Goal: Task Accomplishment & Management: Use online tool/utility

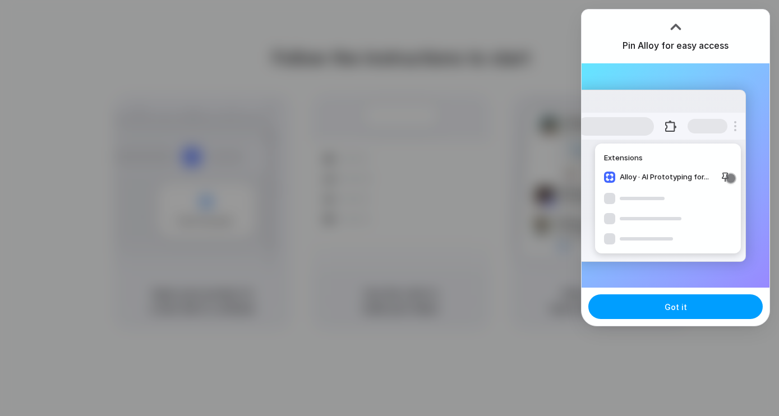
click at [688, 301] on button "Got it" at bounding box center [675, 306] width 174 height 25
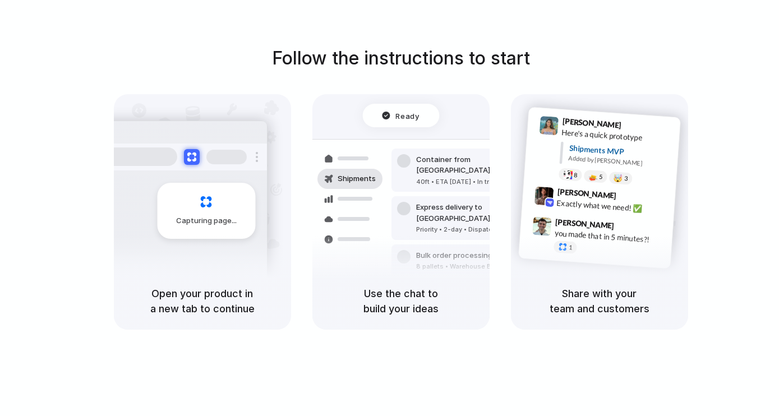
click at [756, 87] on div "Follow the instructions to start Capturing page Open your product in a new tab …" at bounding box center [400, 187] width 779 height 285
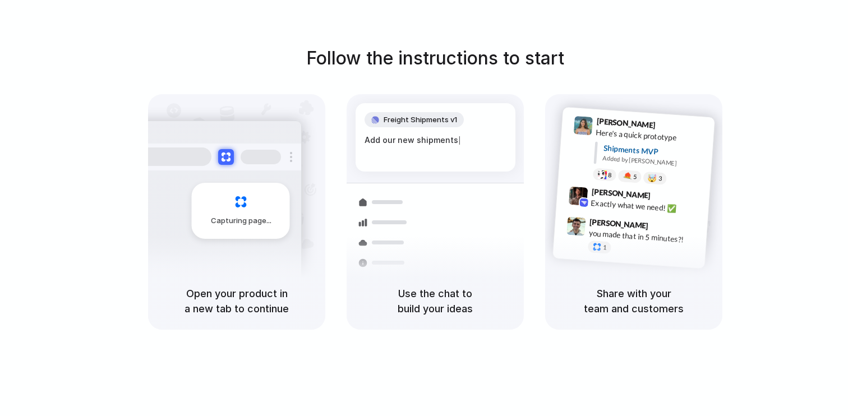
click at [424, 208] on div at bounding box center [424, 208] width 0 height 0
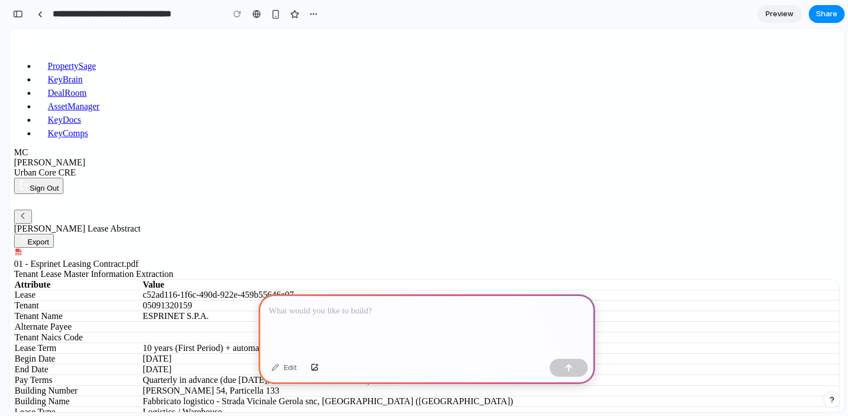
click at [375, 336] on div at bounding box center [426, 324] width 336 height 60
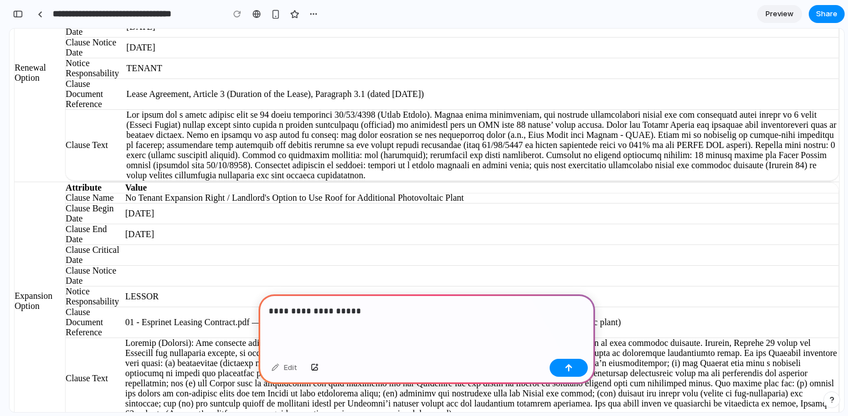
scroll to position [845, 0]
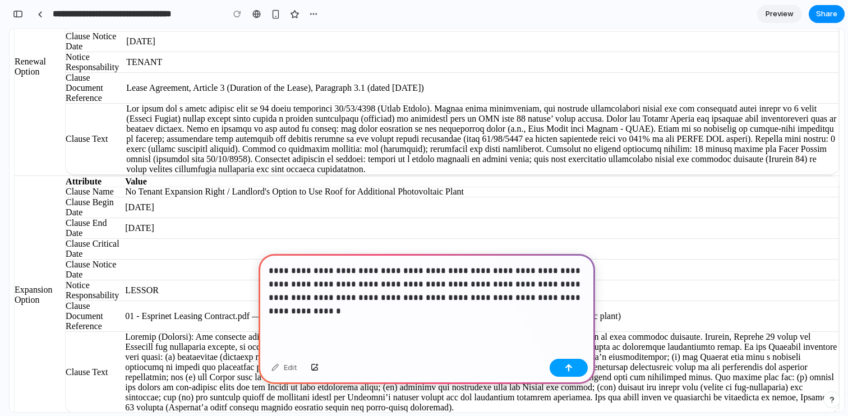
click at [571, 364] on div "button" at bounding box center [569, 368] width 8 height 8
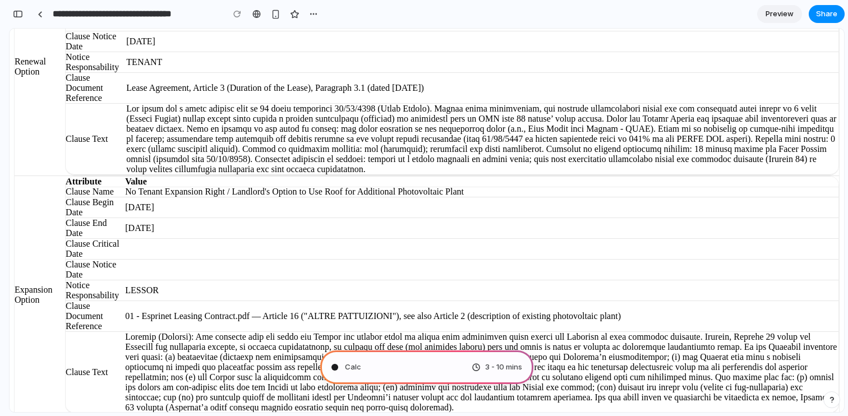
type input "**********"
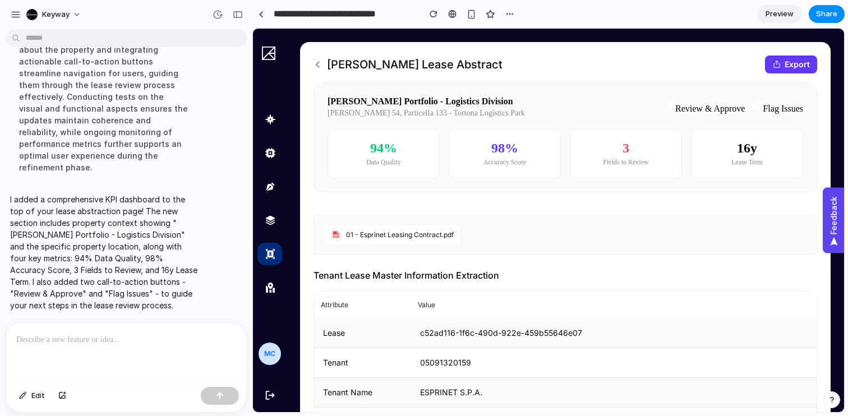
scroll to position [191, 0]
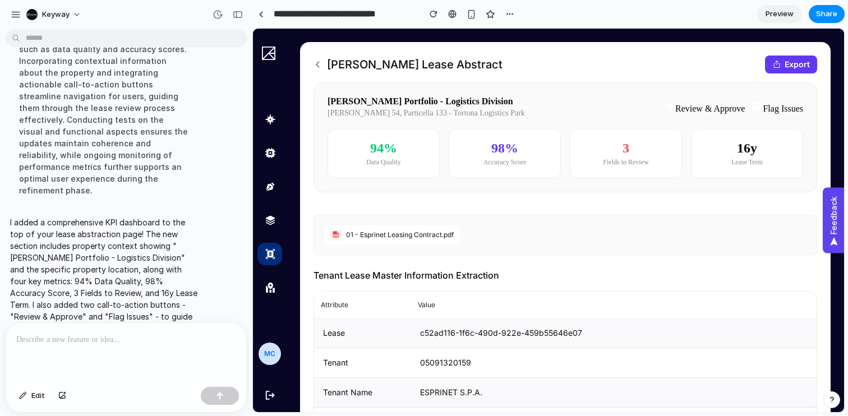
click at [692, 108] on button "Review & Approve" at bounding box center [704, 106] width 81 height 13
click at [124, 343] on p at bounding box center [126, 339] width 220 height 13
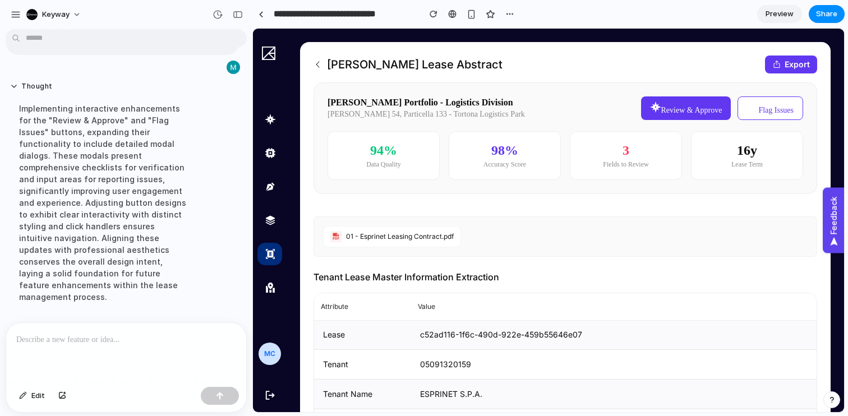
scroll to position [423, 0]
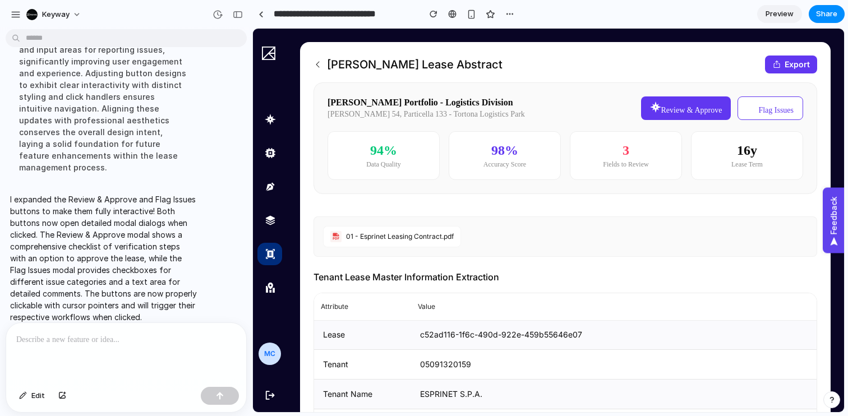
click at [687, 112] on button "Review & Approve" at bounding box center [686, 108] width 90 height 24
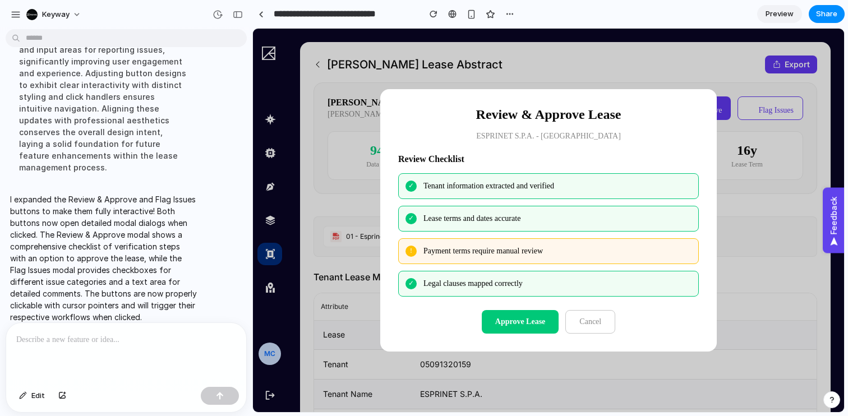
click at [604, 315] on button "Cancel" at bounding box center [590, 322] width 50 height 24
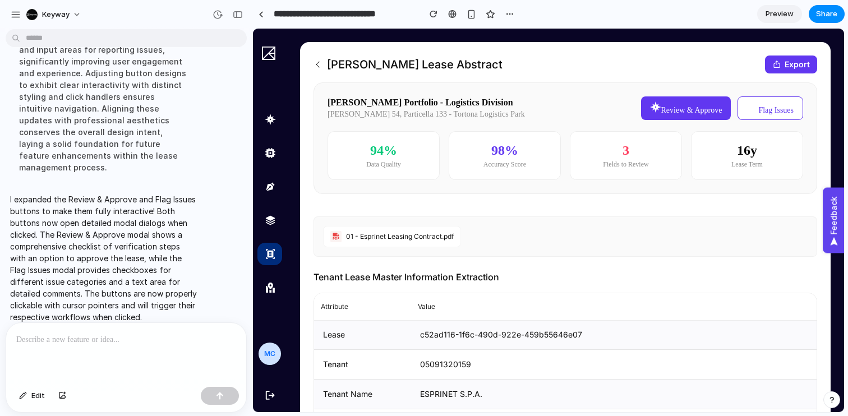
click at [771, 103] on button "Flag Issues" at bounding box center [770, 108] width 66 height 24
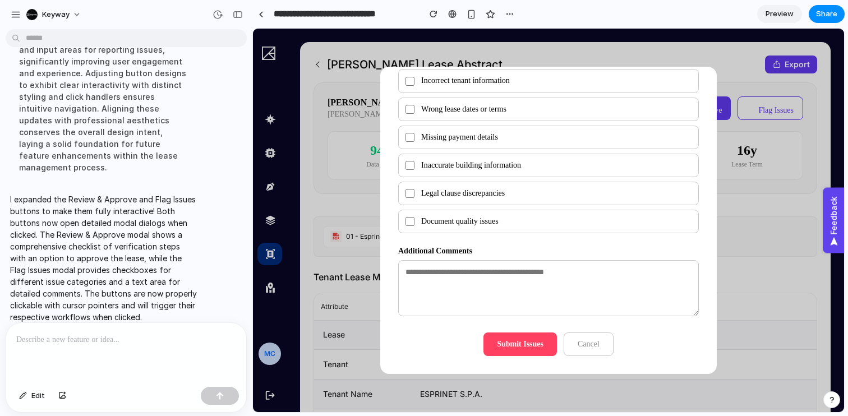
scroll to position [0, 0]
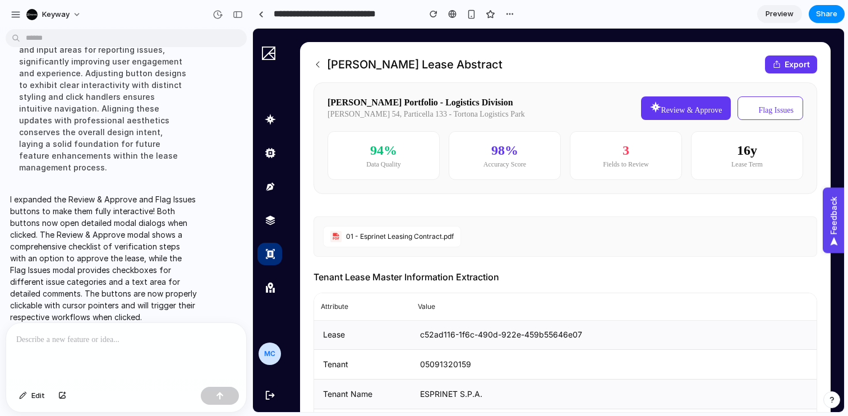
click at [687, 68] on div "[PERSON_NAME] Lease Abstract Export" at bounding box center [564, 65] width 503 height 18
click at [627, 69] on div "[PERSON_NAME] Lease Abstract Export" at bounding box center [564, 65] width 503 height 18
click at [821, 19] on span "Share" at bounding box center [826, 13] width 21 height 11
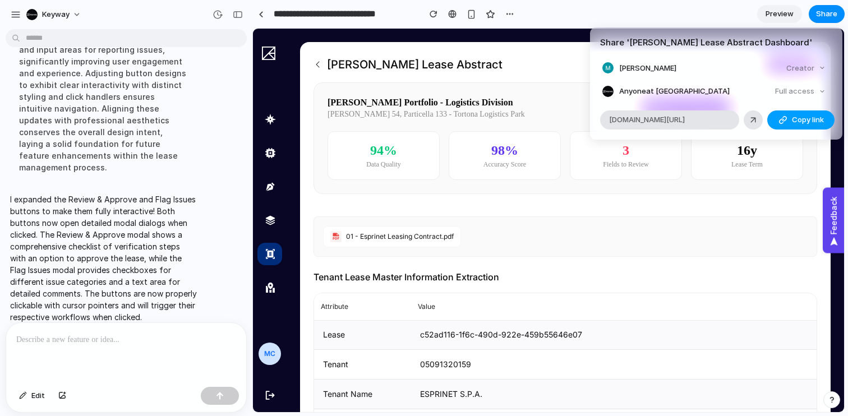
click at [803, 126] on button "Copy link" at bounding box center [800, 119] width 67 height 19
click at [801, 115] on span "Copy link" at bounding box center [808, 119] width 32 height 11
click at [815, 93] on div "Full access" at bounding box center [799, 92] width 59 height 16
click at [821, 89] on div "Full access" at bounding box center [799, 92] width 59 height 16
click at [658, 11] on div "Share ' [PERSON_NAME] Lease Abstract Dashboard ' [PERSON_NAME] Creator Anyone a…" at bounding box center [424, 208] width 848 height 416
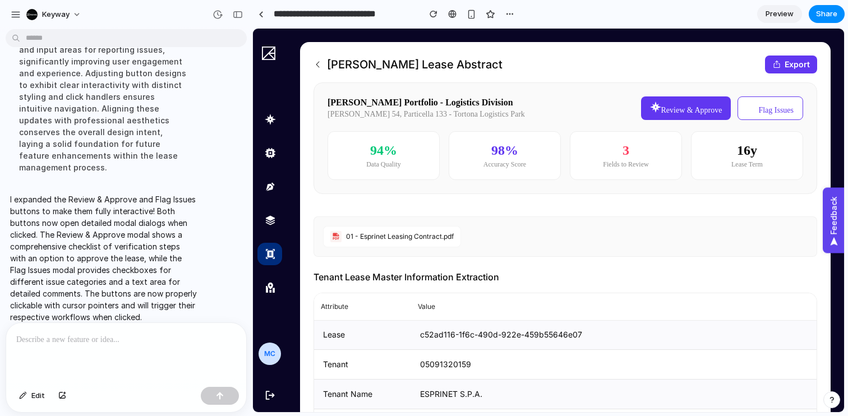
click at [657, 18] on section "**********" at bounding box center [548, 14] width 592 height 28
click at [505, 15] on div "button" at bounding box center [509, 14] width 9 height 9
click at [492, 12] on div "Duplicate Delete" at bounding box center [424, 208] width 848 height 416
click at [492, 12] on div "button" at bounding box center [491, 15] width 10 height 10
click at [238, 13] on div "button" at bounding box center [238, 15] width 10 height 8
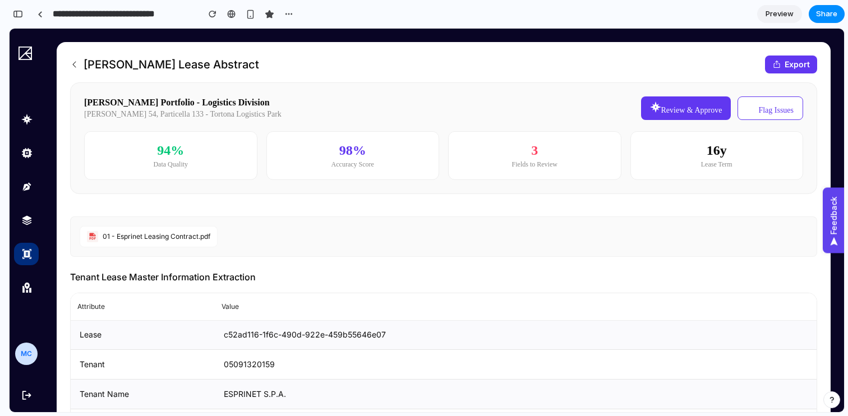
scroll to position [694, 0]
click at [15, 19] on button "button" at bounding box center [18, 14] width 18 height 18
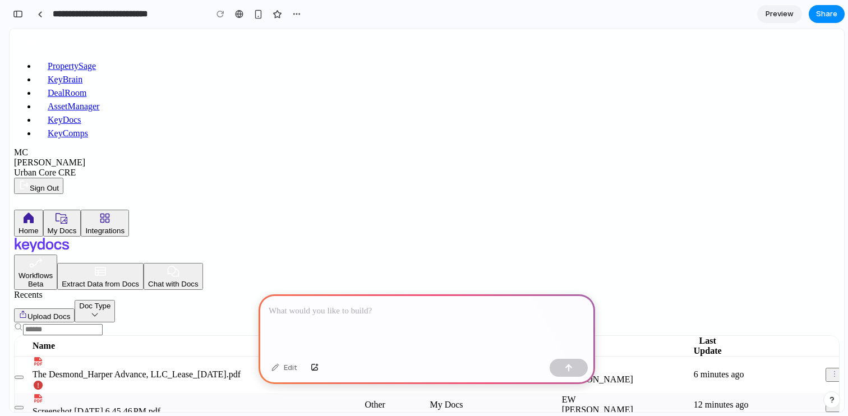
click at [355, 319] on div at bounding box center [426, 324] width 336 height 60
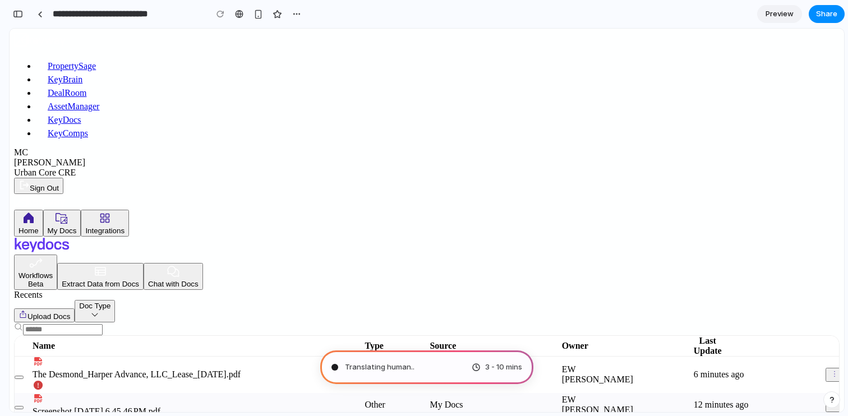
type input "**********"
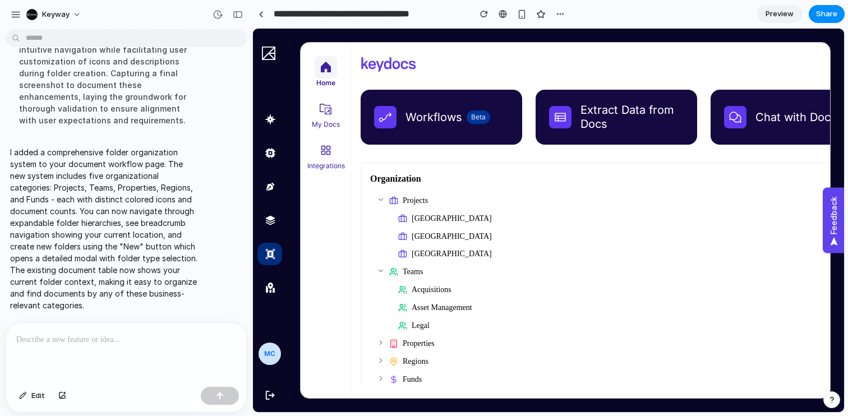
click at [380, 200] on icon at bounding box center [381, 200] width 8 height 8
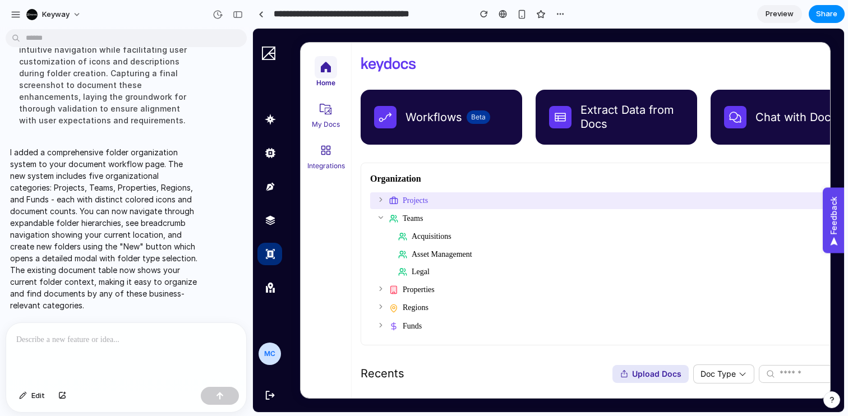
click at [378, 217] on icon at bounding box center [381, 218] width 8 height 8
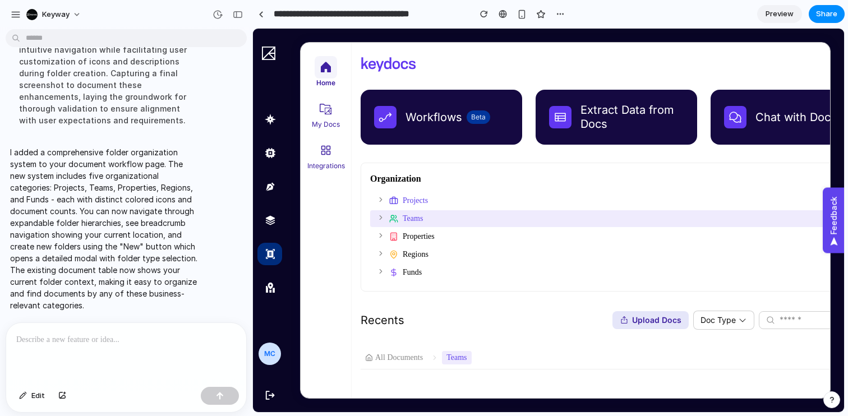
click at [379, 234] on icon at bounding box center [381, 236] width 8 height 8
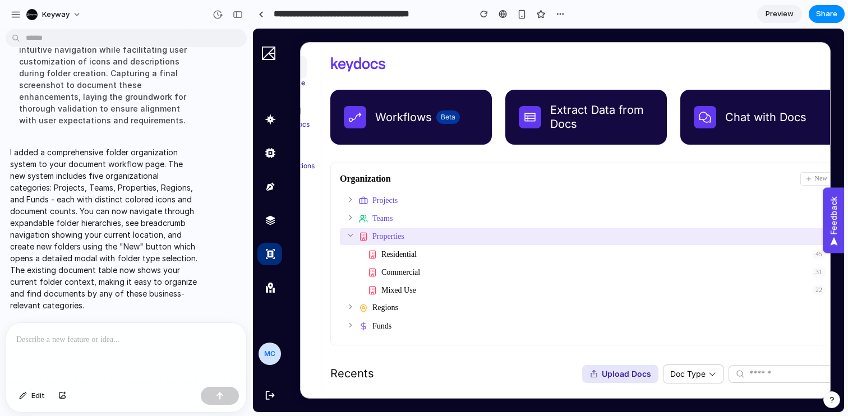
scroll to position [0, 28]
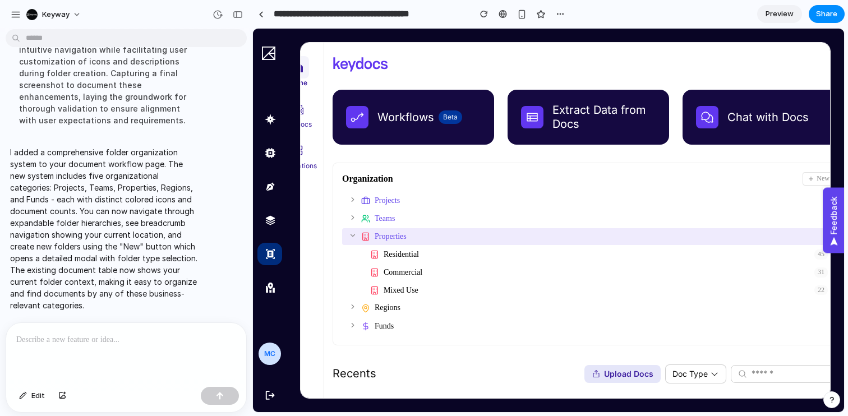
click at [353, 236] on icon at bounding box center [353, 236] width 8 height 8
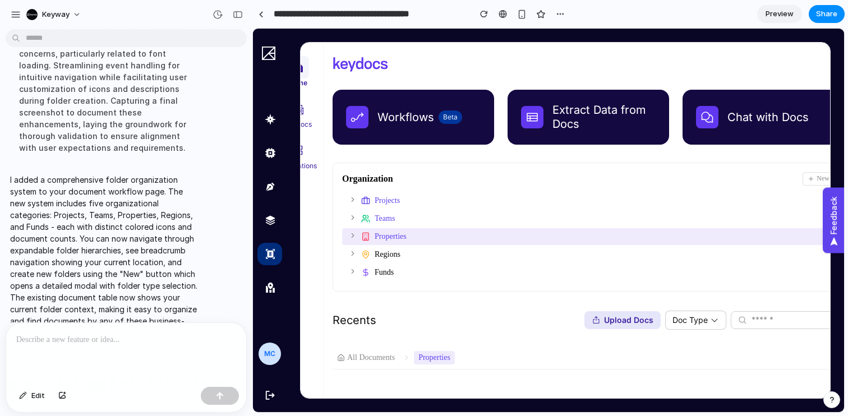
scroll to position [203, 0]
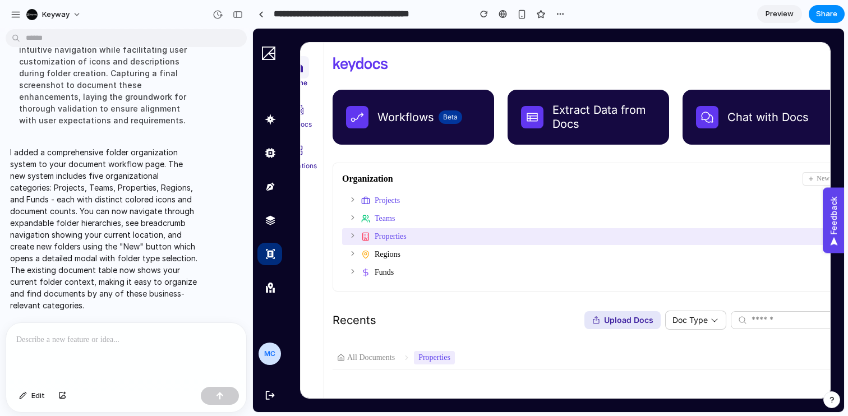
click at [355, 198] on icon at bounding box center [353, 200] width 8 height 8
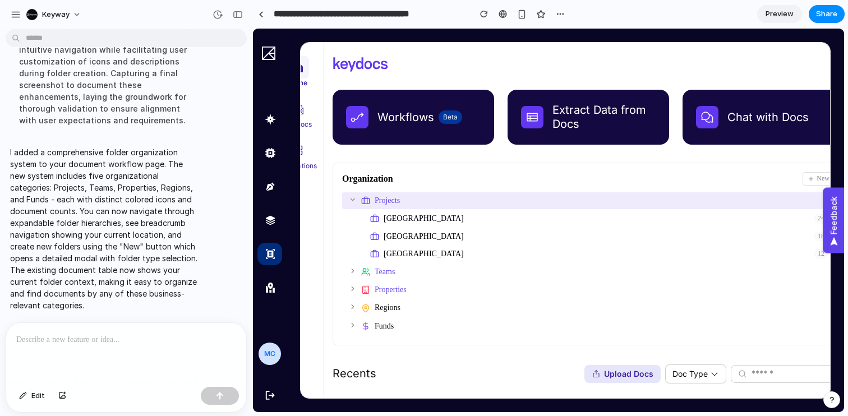
click at [352, 271] on icon at bounding box center [353, 271] width 8 height 8
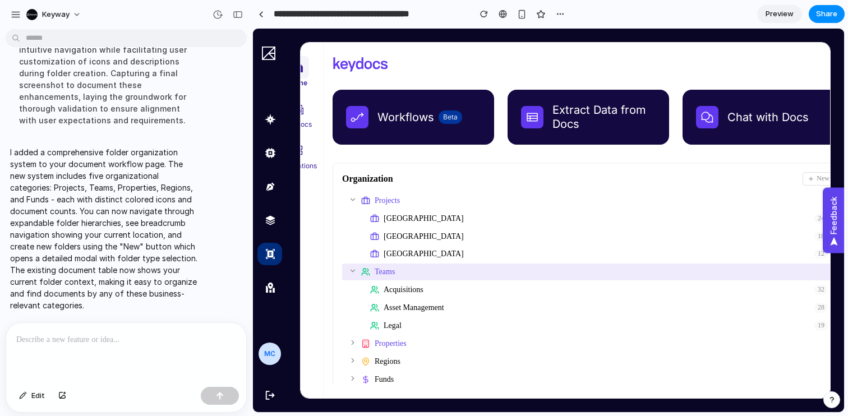
click at [352, 271] on icon at bounding box center [353, 271] width 4 height 2
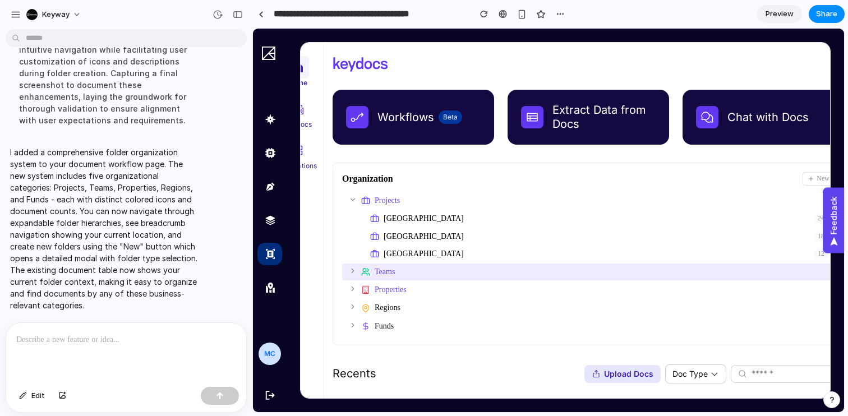
click at [354, 293] on div at bounding box center [353, 290] width 8 height 10
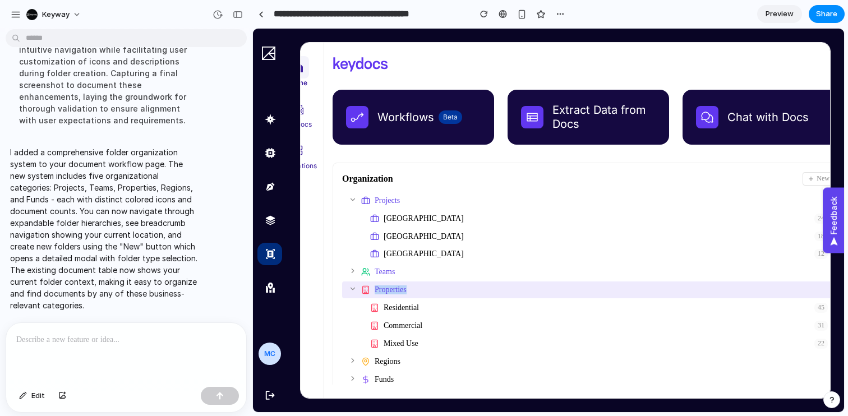
click at [354, 293] on div at bounding box center [353, 290] width 8 height 10
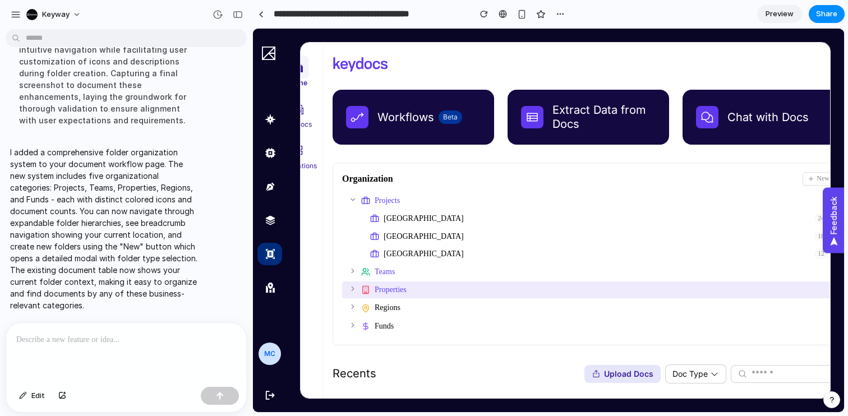
click at [355, 308] on icon at bounding box center [353, 307] width 8 height 8
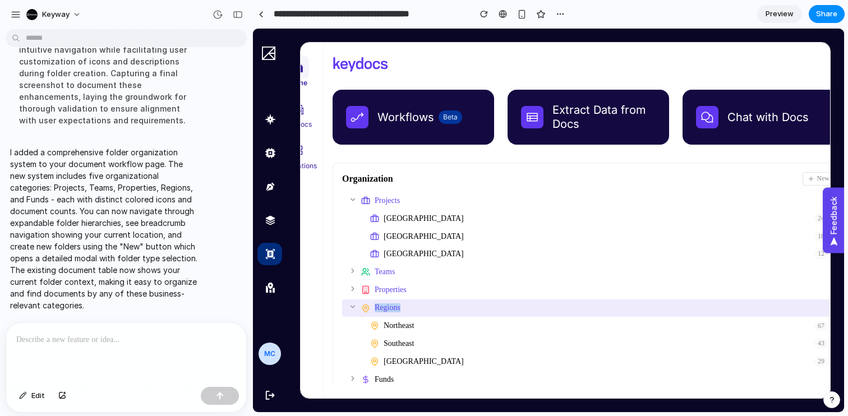
click at [355, 308] on icon at bounding box center [353, 307] width 8 height 8
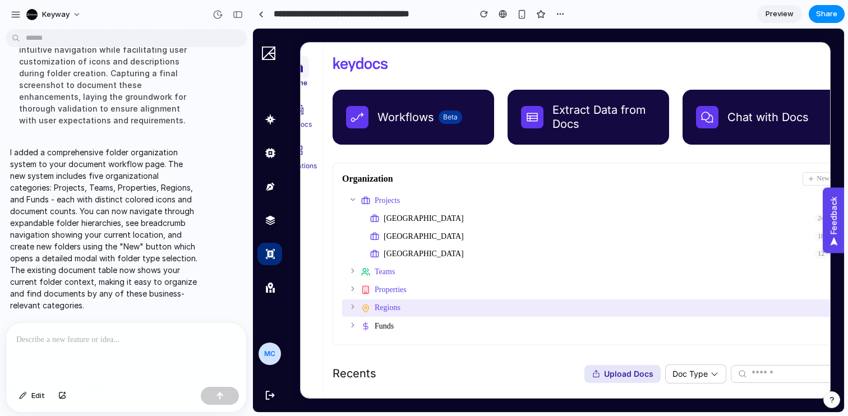
click at [355, 289] on icon at bounding box center [353, 289] width 8 height 8
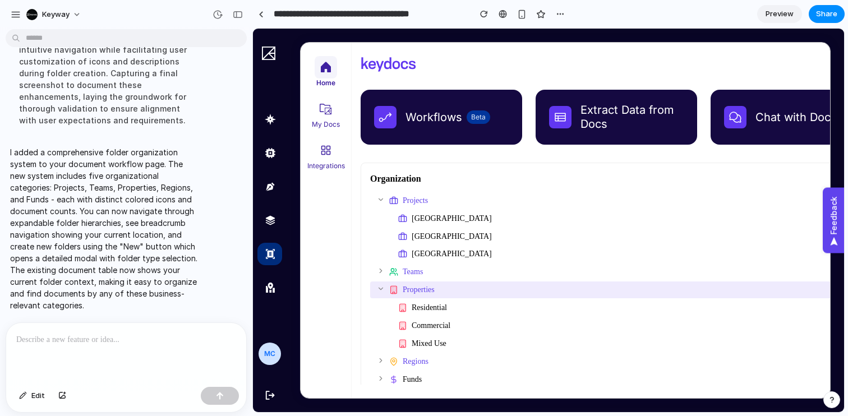
scroll to position [0, 30]
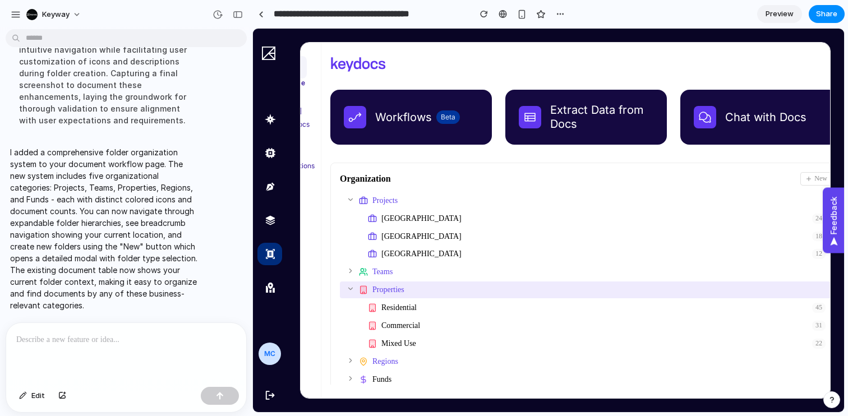
click at [353, 290] on icon at bounding box center [350, 289] width 8 height 8
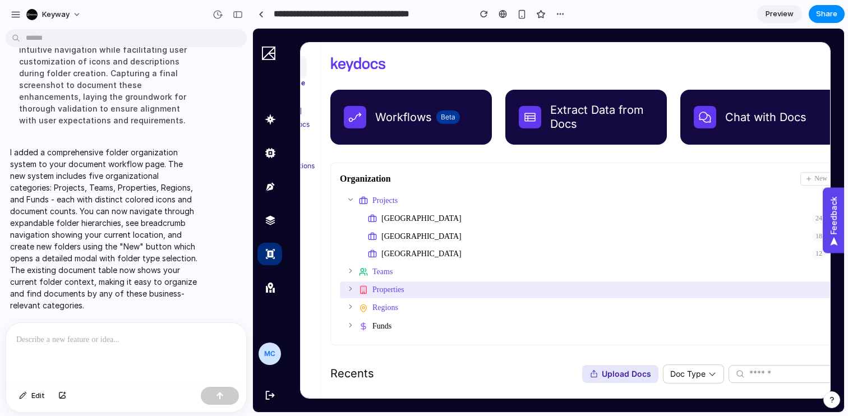
click at [353, 309] on icon at bounding box center [350, 307] width 8 height 8
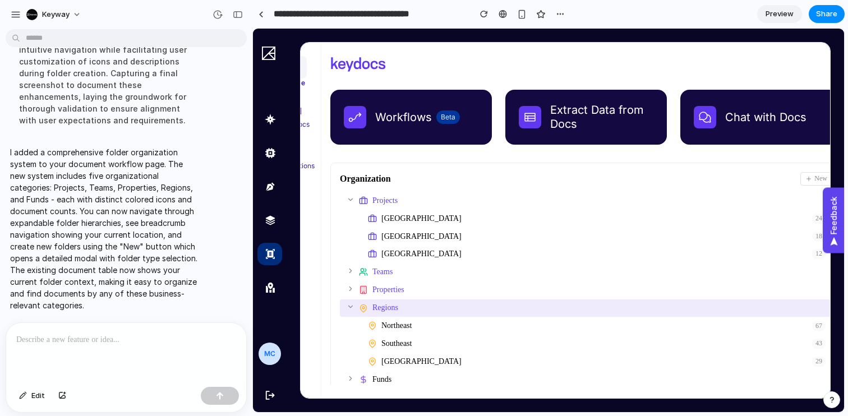
click at [347, 380] on icon at bounding box center [350, 379] width 8 height 8
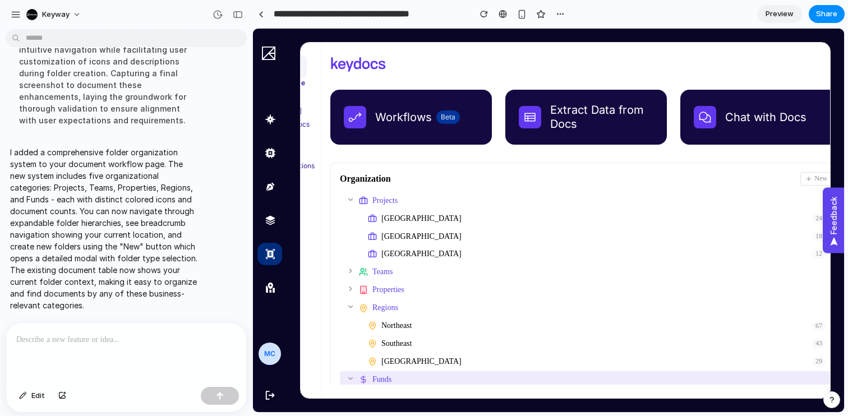
click at [352, 378] on icon at bounding box center [350, 379] width 8 height 8
click at [349, 309] on icon at bounding box center [350, 307] width 8 height 8
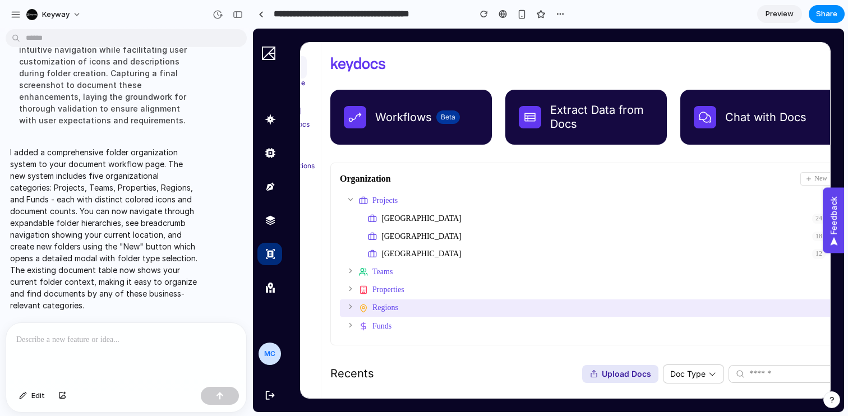
click at [352, 325] on icon at bounding box center [350, 325] width 8 height 8
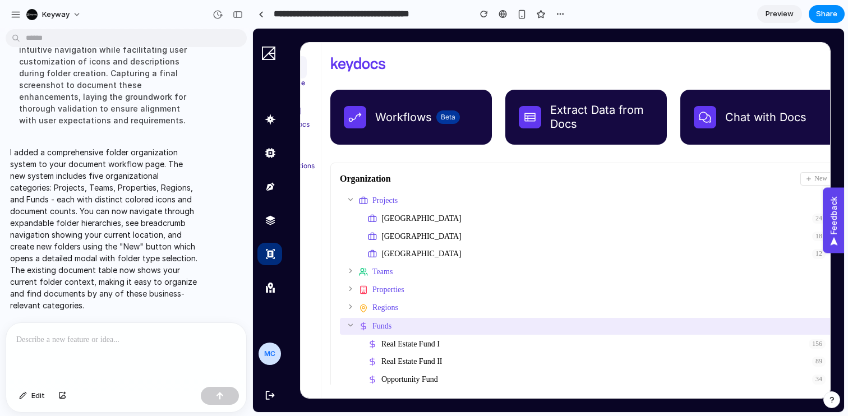
click at [352, 325] on icon at bounding box center [350, 325] width 8 height 8
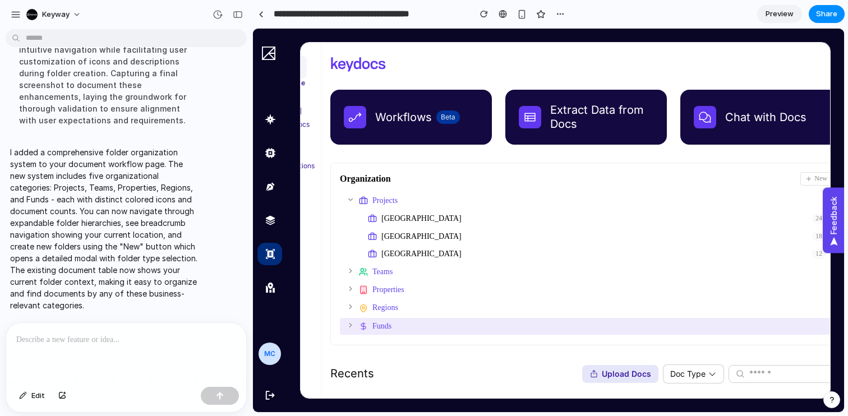
click at [352, 288] on icon at bounding box center [350, 289] width 8 height 8
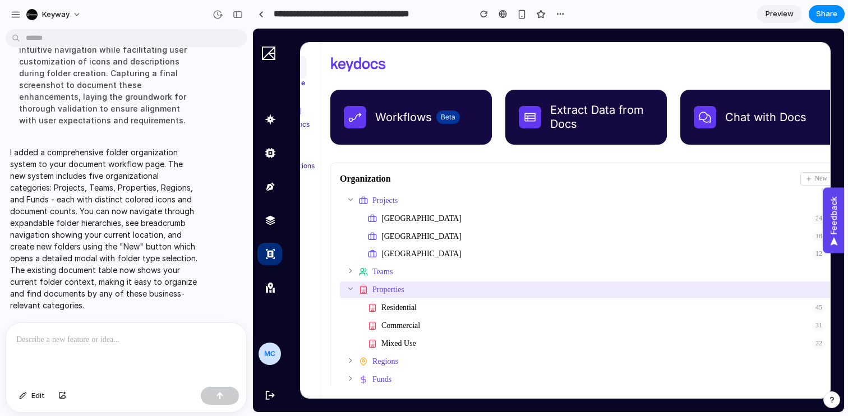
click at [352, 288] on icon at bounding box center [351, 289] width 4 height 2
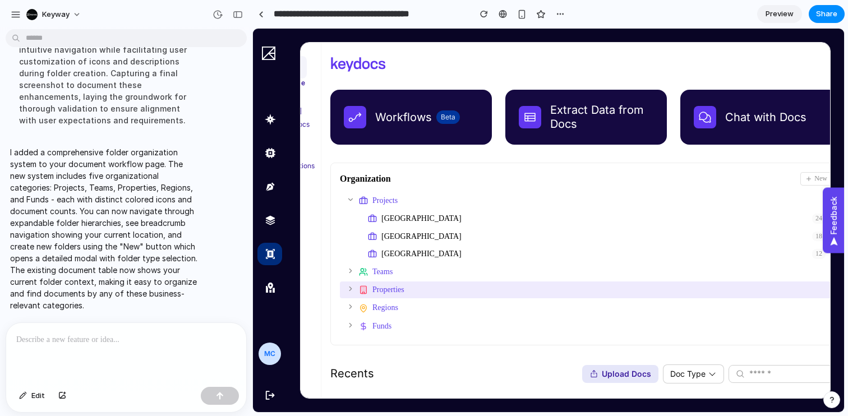
click at [353, 290] on icon at bounding box center [350, 289] width 8 height 8
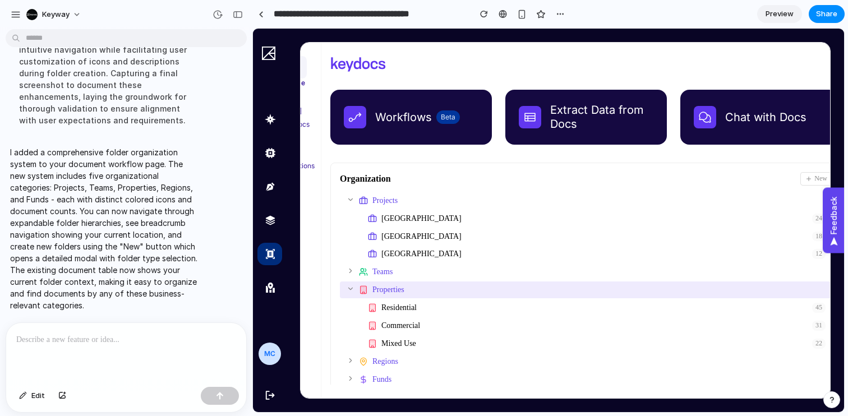
click at [353, 290] on icon at bounding box center [350, 289] width 8 height 8
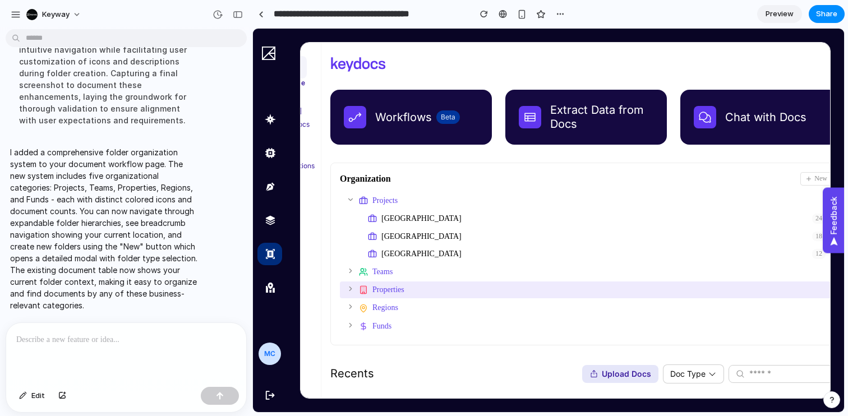
click at [168, 327] on div at bounding box center [126, 352] width 240 height 59
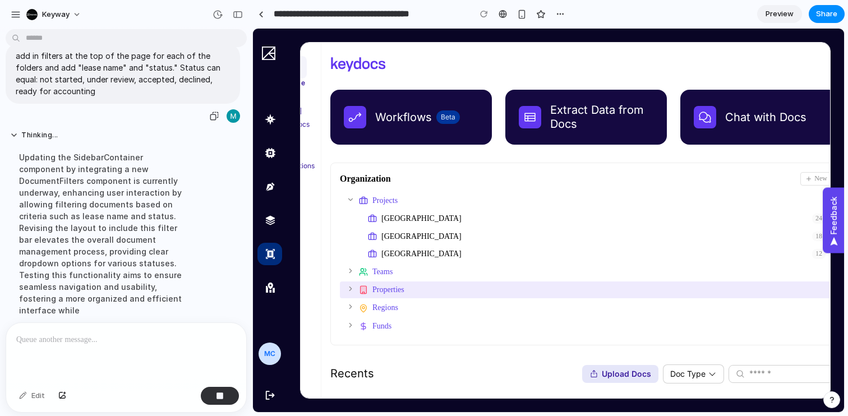
scroll to position [340, 0]
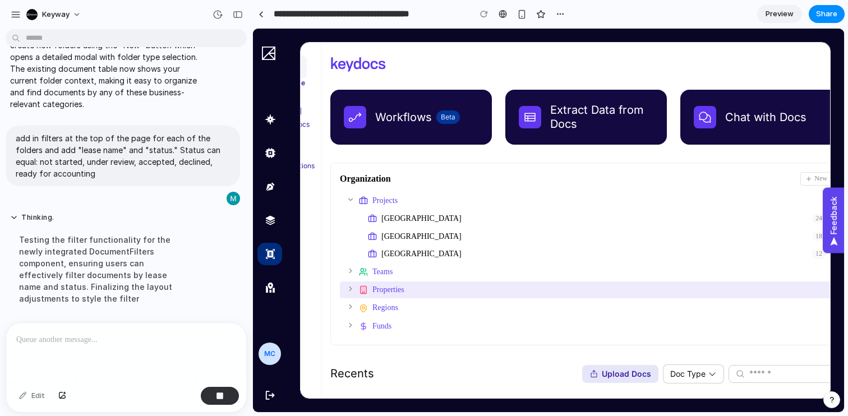
click at [667, 21] on section "**********" at bounding box center [548, 14] width 592 height 28
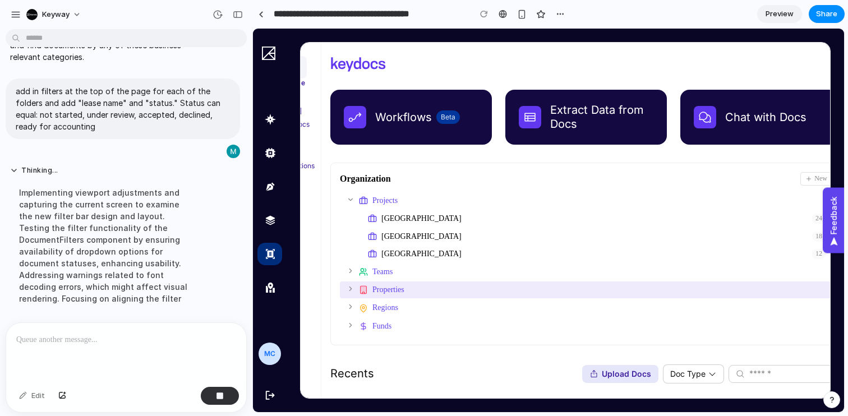
click at [345, 196] on div "Projects" at bounding box center [586, 200] width 492 height 17
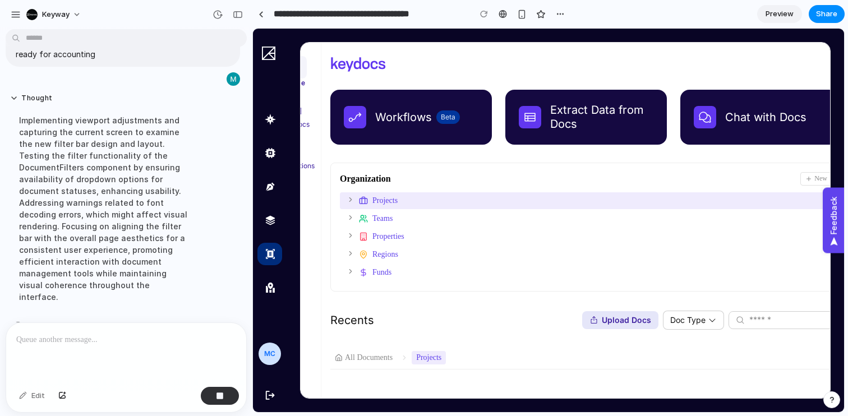
click at [100, 352] on div at bounding box center [126, 352] width 240 height 59
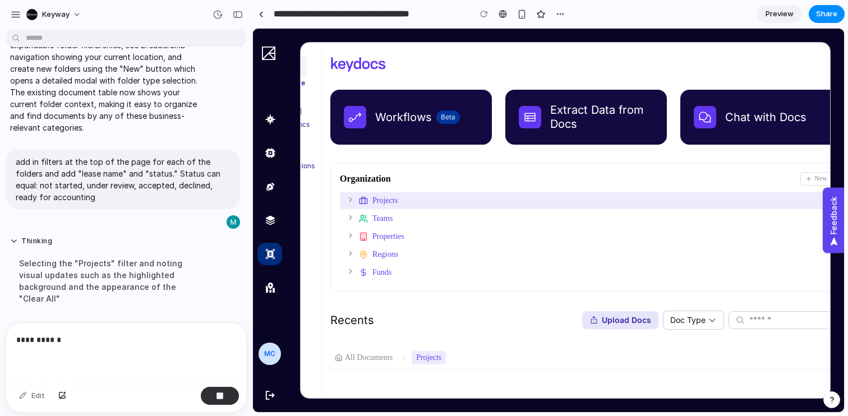
click at [411, 181] on div "Organization New" at bounding box center [586, 178] width 492 height 13
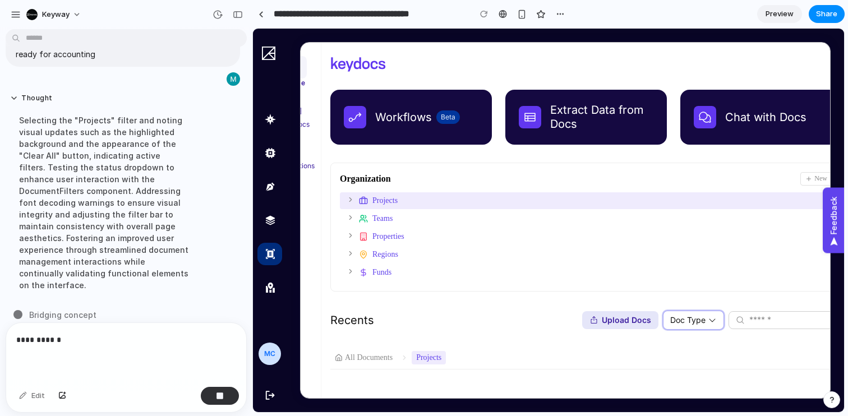
click at [685, 325] on button "Doc Type" at bounding box center [693, 320] width 61 height 19
click at [708, 320] on icon at bounding box center [712, 320] width 9 height 9
click at [511, 293] on div "Organization New Projects Teams Properties Regions Funds Recents Upload Docs Do…" at bounding box center [585, 274] width 511 height 222
click at [137, 355] on div "**********" at bounding box center [126, 352] width 240 height 59
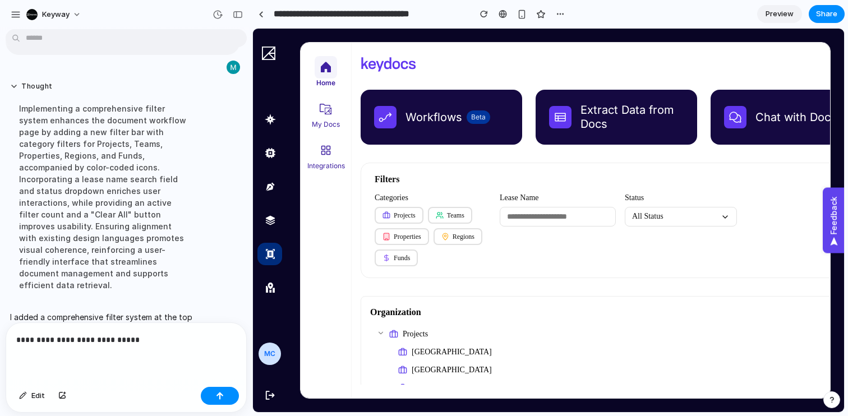
scroll to position [493, 0]
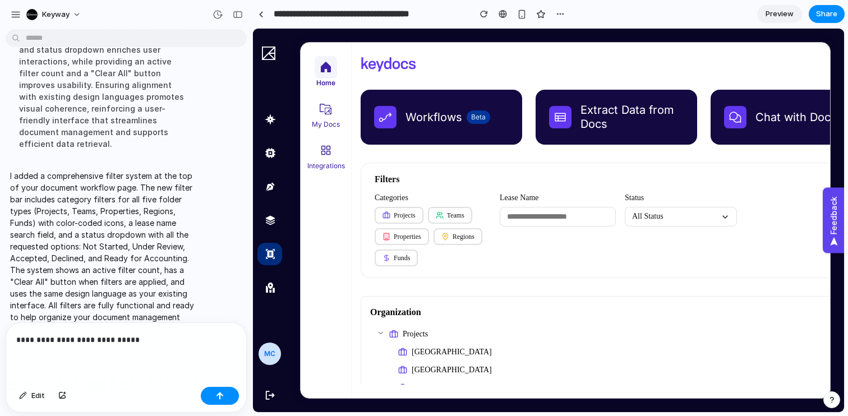
click at [709, 219] on button "All Status" at bounding box center [681, 216] width 112 height 19
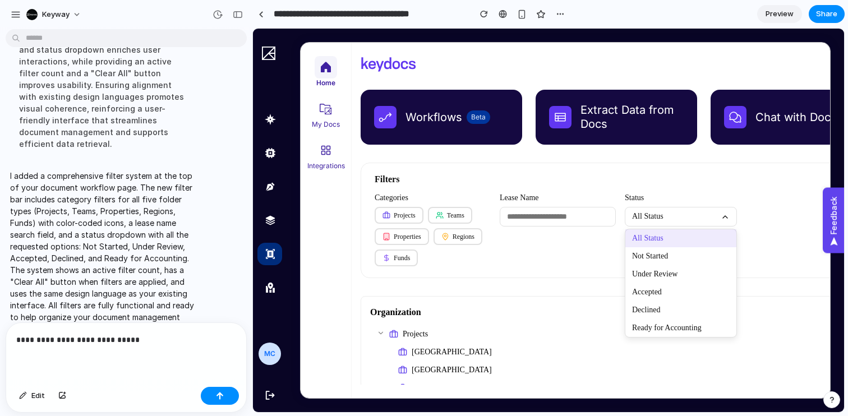
click at [763, 254] on div "Categories Projects Teams Properties Regions Funds Lease Name Status All Status…" at bounding box center [616, 229] width 483 height 73
click at [521, 237] on div "Categories Projects Teams Properties Regions Funds Lease Name Status All Status…" at bounding box center [616, 229] width 483 height 73
click at [525, 261] on div "Categories Projects Teams Properties Regions Funds Lease Name Status All Status…" at bounding box center [616, 229] width 483 height 73
click at [720, 214] on icon at bounding box center [724, 216] width 9 height 9
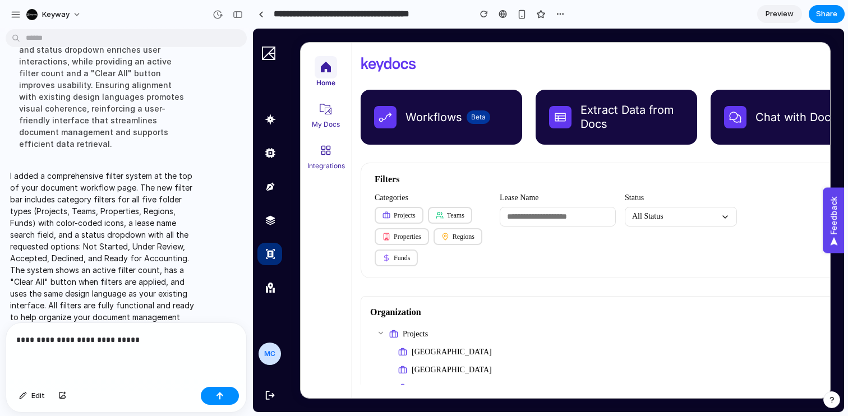
click at [380, 333] on icon at bounding box center [381, 333] width 8 height 8
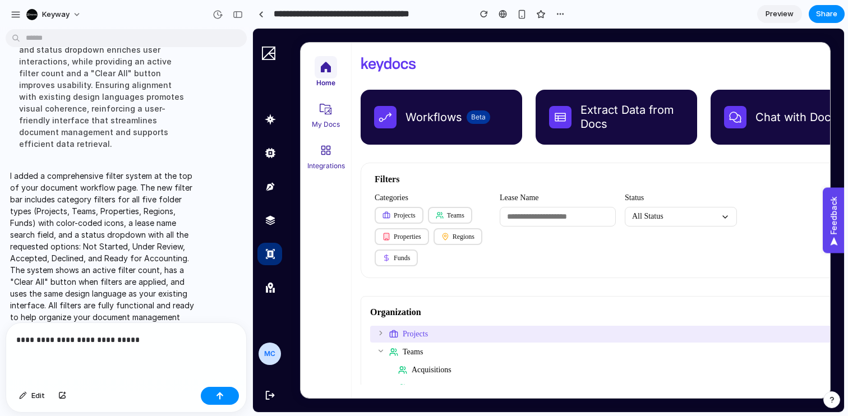
click at [153, 352] on div "**********" at bounding box center [126, 352] width 240 height 59
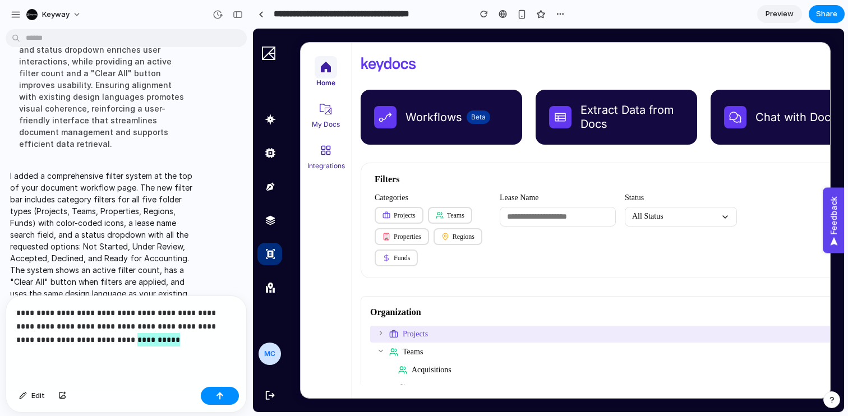
click at [409, 216] on button "Projects" at bounding box center [399, 215] width 49 height 17
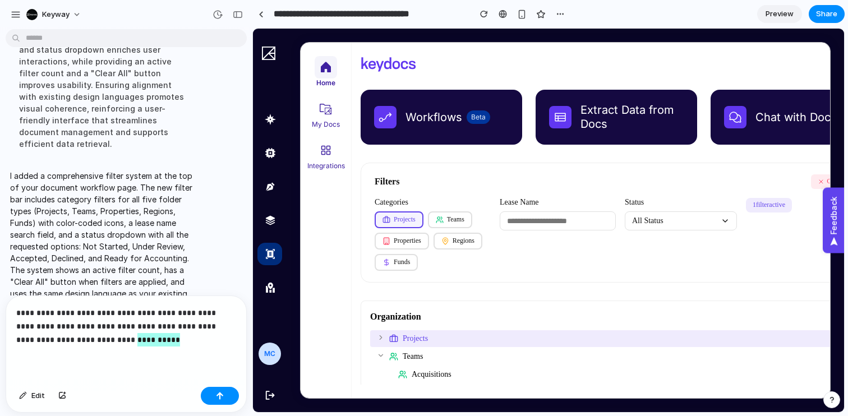
click at [409, 216] on button "Projects" at bounding box center [399, 219] width 49 height 17
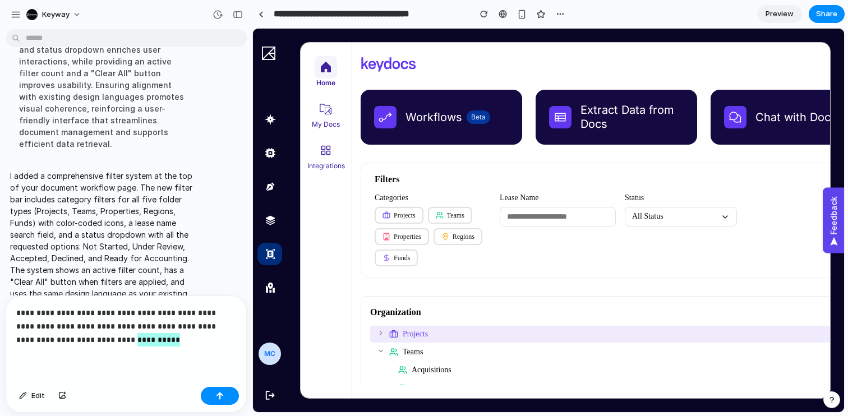
click at [409, 216] on button "Projects" at bounding box center [399, 215] width 49 height 17
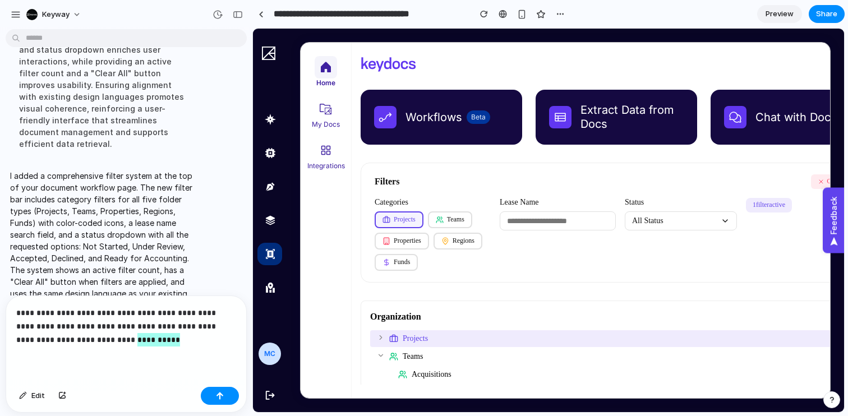
click at [409, 216] on button "Projects" at bounding box center [399, 219] width 49 height 17
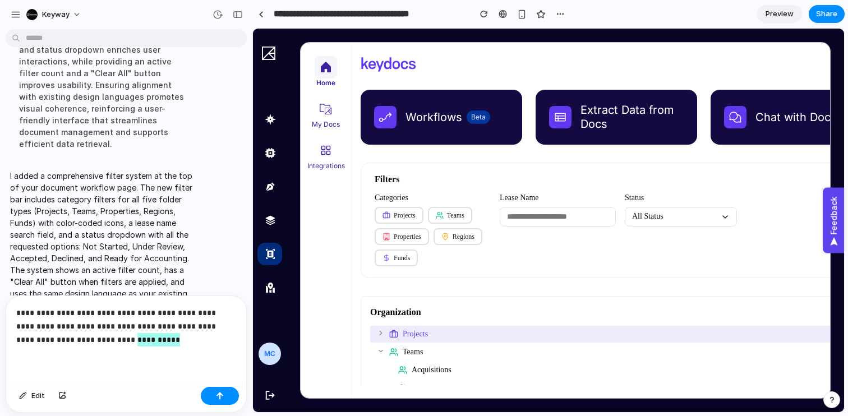
click at [587, 266] on div "Filters Categories Projects Teams Properties Regions Funds Lease Name Status Al…" at bounding box center [616, 220] width 511 height 115
click at [660, 220] on button "All Status" at bounding box center [681, 216] width 112 height 19
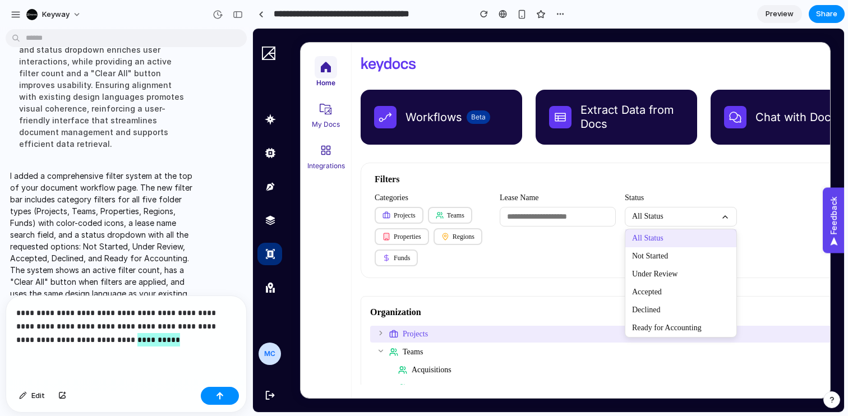
click at [660, 220] on button "All Status" at bounding box center [681, 216] width 112 height 19
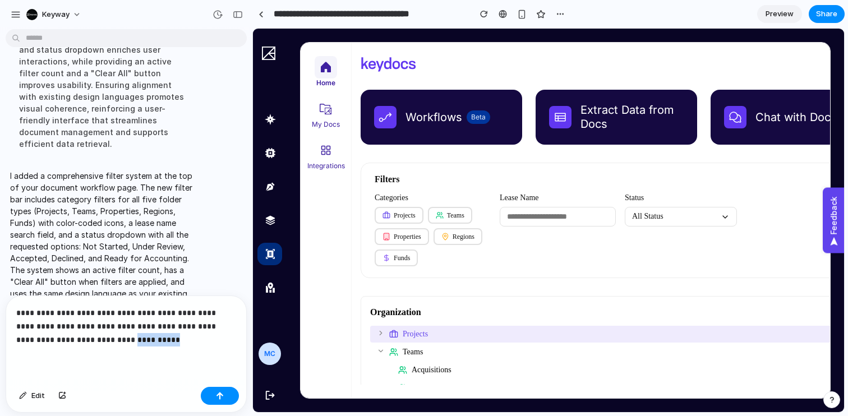
click at [147, 349] on div "**********" at bounding box center [126, 339] width 240 height 86
drag, startPoint x: 45, startPoint y: 320, endPoint x: 40, endPoint y: 314, distance: 7.2
click at [40, 314] on p "**********" at bounding box center [126, 326] width 220 height 40
click at [99, 308] on p "**********" at bounding box center [126, 326] width 220 height 40
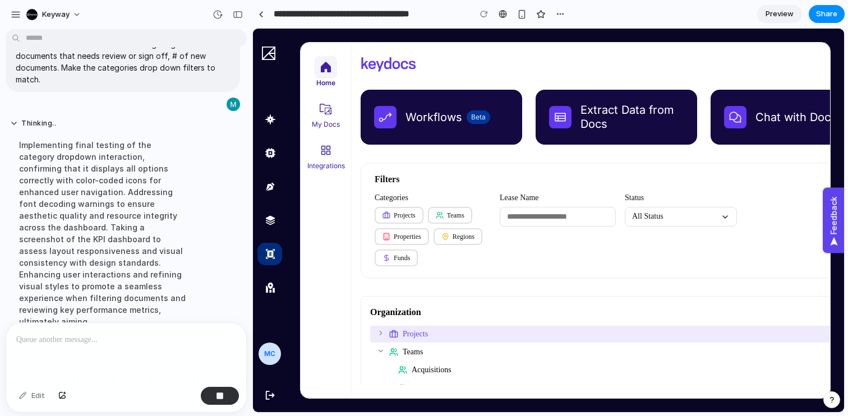
scroll to position [655, 0]
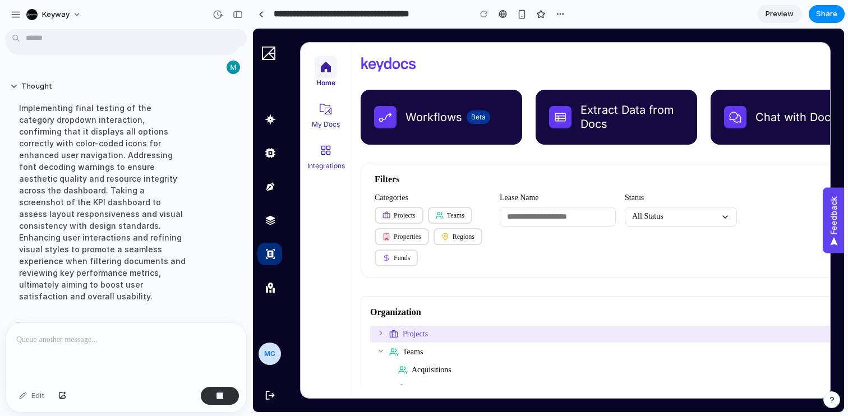
click at [669, 211] on button "All Status" at bounding box center [681, 216] width 112 height 19
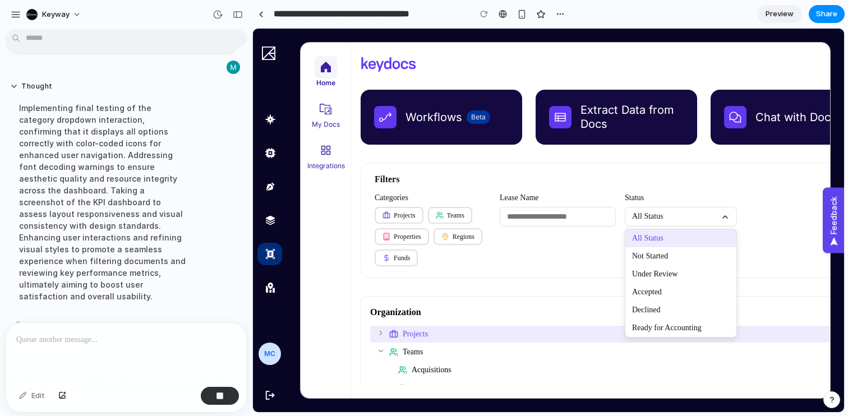
click at [669, 211] on button "All Status" at bounding box center [681, 216] width 112 height 19
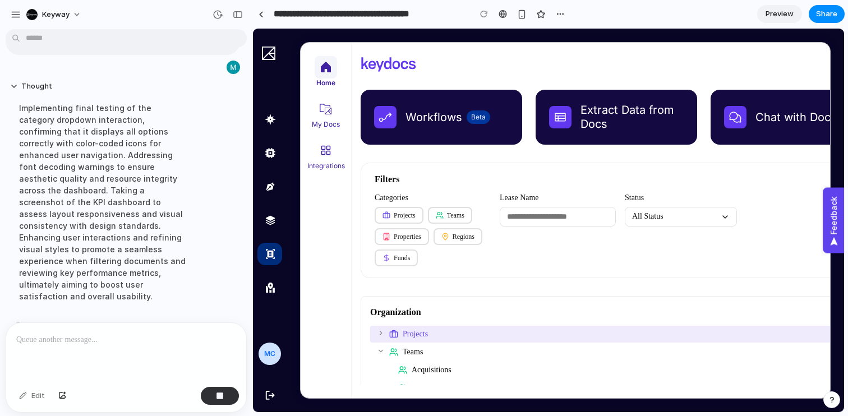
click at [541, 215] on input "text" at bounding box center [558, 216] width 116 height 19
click at [558, 181] on div "Filters" at bounding box center [616, 179] width 483 height 10
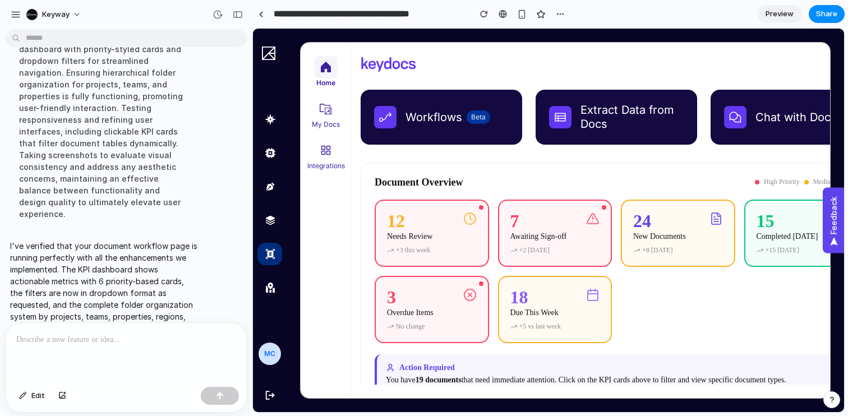
scroll to position [0, 30]
